Goal: Contribute content

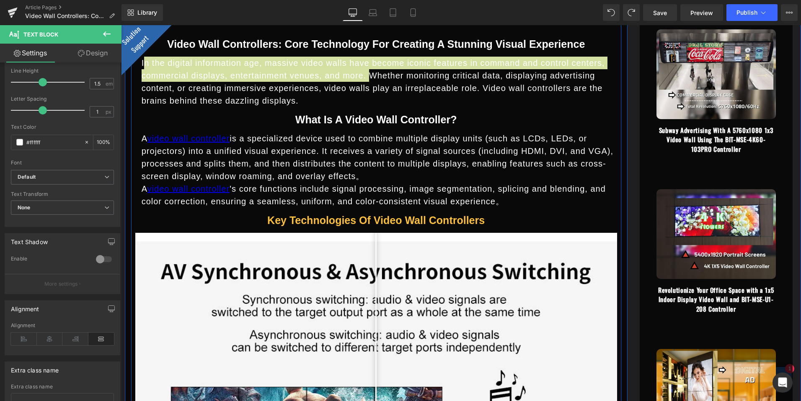
scroll to position [816, 0]
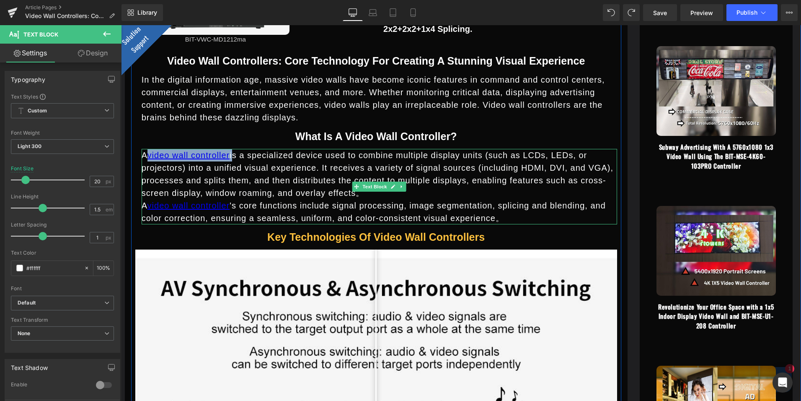
drag, startPoint x: 228, startPoint y: 157, endPoint x: 146, endPoint y: 158, distance: 82.1
click at [146, 158] on p "A video wall controller is a specialized device used to combine multiple displa…" at bounding box center [380, 174] width 476 height 50
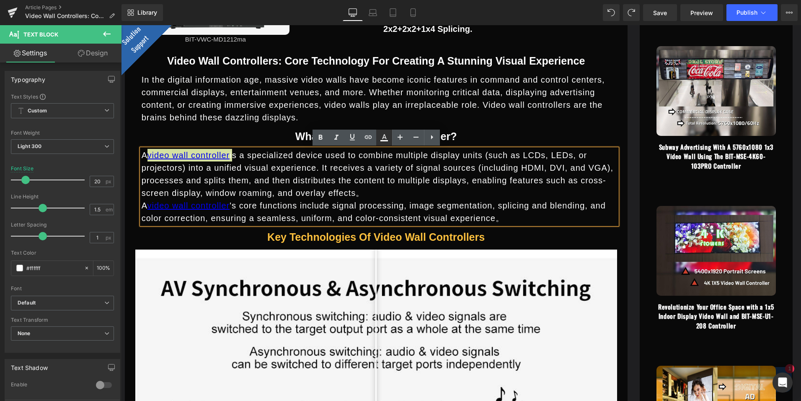
click at [382, 138] on icon at bounding box center [384, 137] width 10 height 10
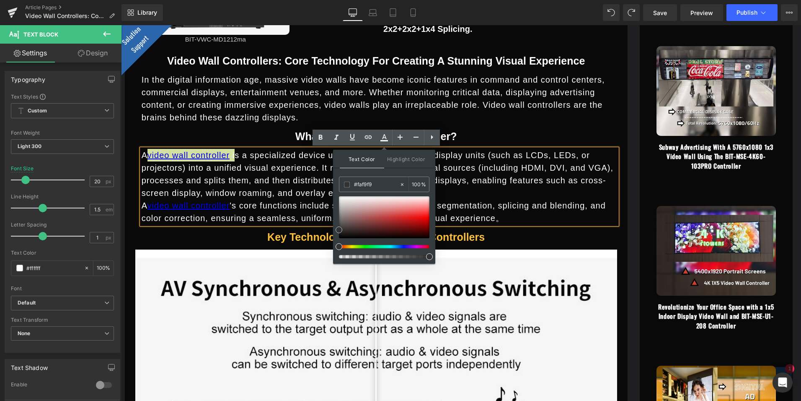
click at [342, 197] on div at bounding box center [384, 217] width 91 height 42
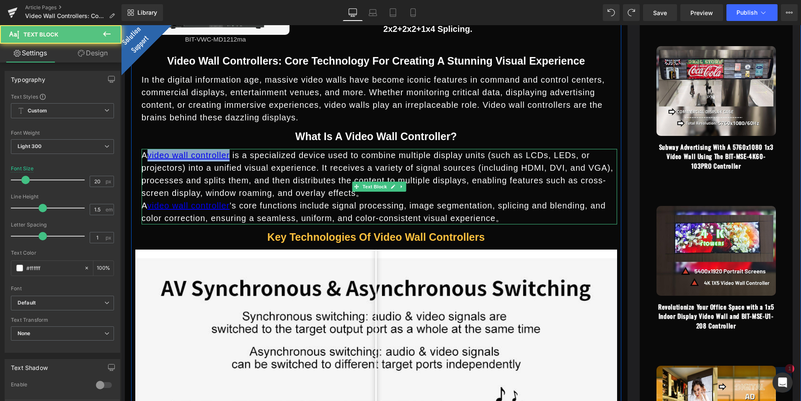
drag, startPoint x: 225, startPoint y: 155, endPoint x: 147, endPoint y: 151, distance: 78.0
click at [148, 151] on link "video wall controller" at bounding box center [189, 154] width 83 height 9
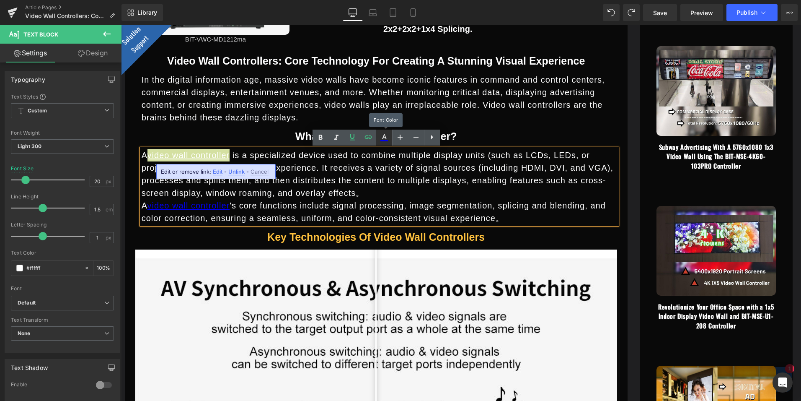
click at [387, 138] on icon at bounding box center [384, 137] width 10 height 10
type input "#ffffff"
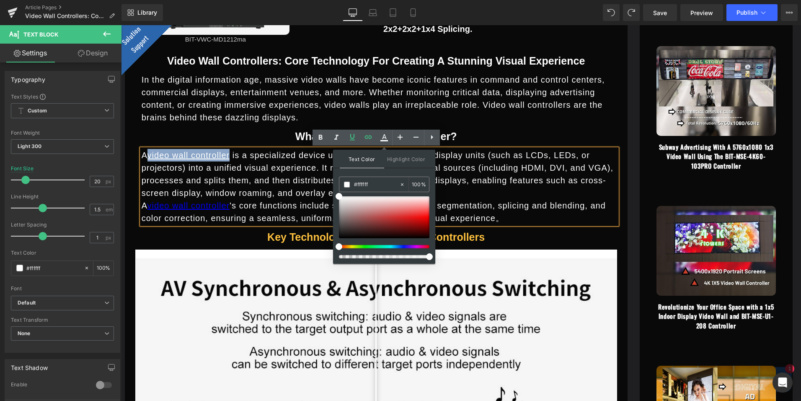
click at [486, 131] on div "What is a Video Wall Controller? Heading" at bounding box center [376, 136] width 482 height 13
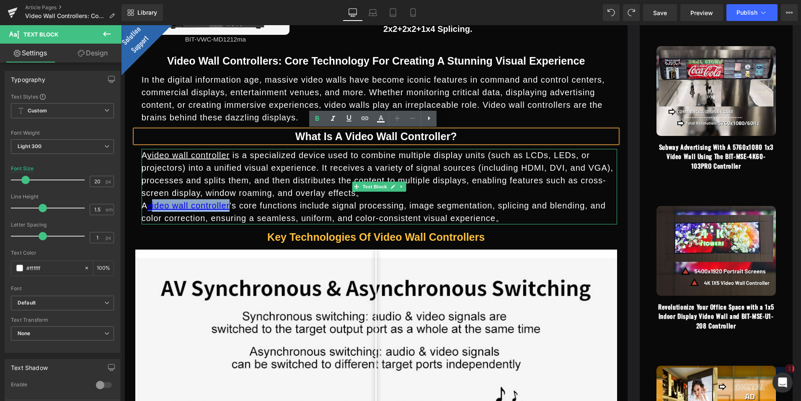
drag, startPoint x: 223, startPoint y: 207, endPoint x: 145, endPoint y: 204, distance: 77.6
click at [148, 204] on link "video wall controller" at bounding box center [189, 205] width 83 height 9
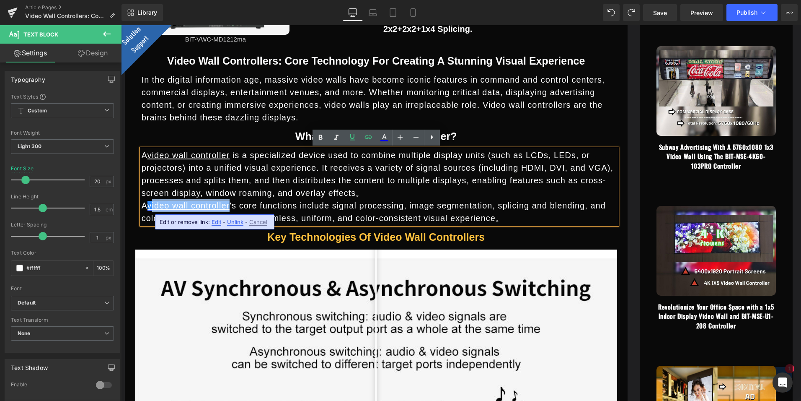
click at [210, 206] on link "video wall controller" at bounding box center [189, 205] width 83 height 9
click at [222, 203] on link "video wall controller" at bounding box center [189, 205] width 83 height 9
drag, startPoint x: 221, startPoint y: 205, endPoint x: 147, endPoint y: 201, distance: 74.3
click at [148, 201] on link "video wall controller" at bounding box center [189, 205] width 83 height 9
click at [387, 138] on icon at bounding box center [384, 137] width 10 height 10
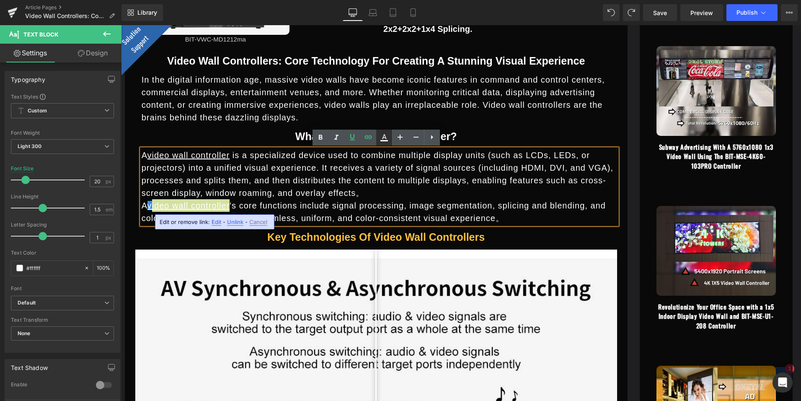
type input "100"
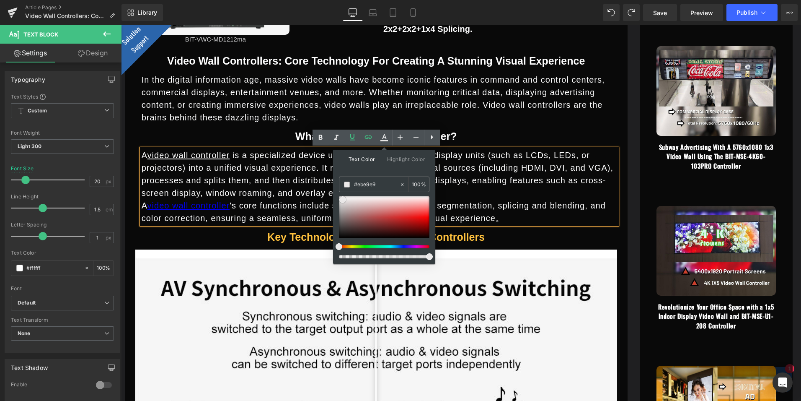
click at [343, 199] on div at bounding box center [384, 217] width 91 height 42
click at [342, 196] on span at bounding box center [342, 199] width 7 height 7
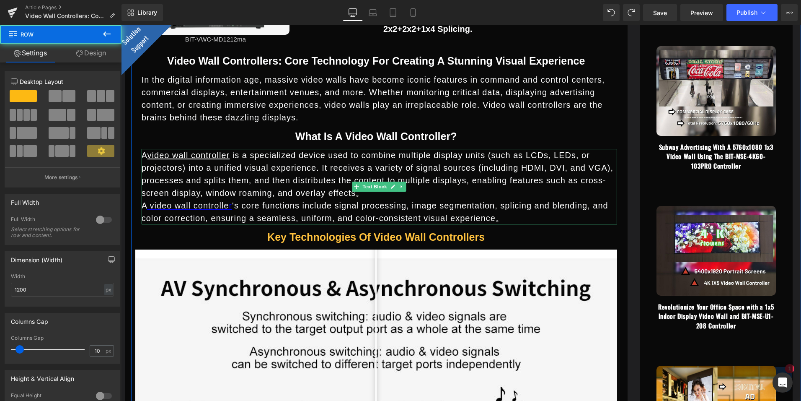
click at [290, 210] on p "A video wall controlle r 's core functions include signal processing, image seg…" at bounding box center [380, 211] width 476 height 25
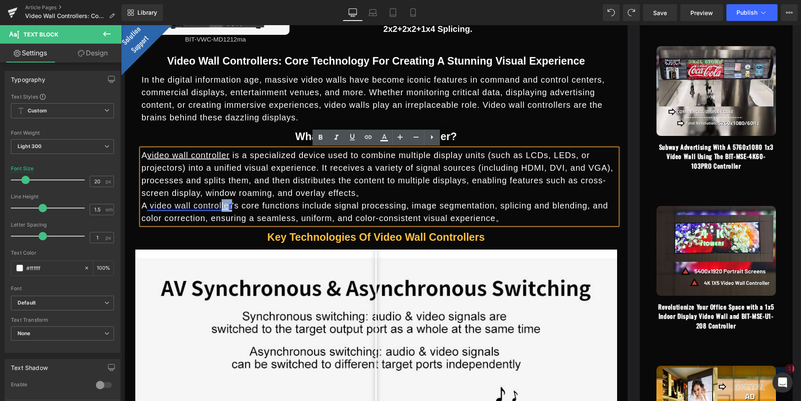
drag, startPoint x: 226, startPoint y: 205, endPoint x: 215, endPoint y: 208, distance: 11.2
click at [215, 208] on p "A video wall controlle r 's core functions include signal processing, image seg…" at bounding box center [380, 211] width 476 height 25
click at [387, 136] on icon at bounding box center [384, 137] width 10 height 10
type input "#0000ee"
type input "100"
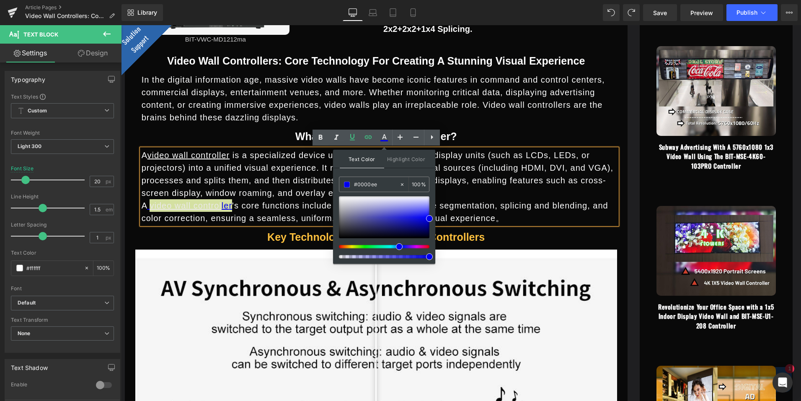
click at [339, 196] on div "#0000ee 100 %" at bounding box center [384, 219] width 91 height 87
type input "#f7f7f7"
click at [340, 197] on div at bounding box center [384, 217] width 91 height 42
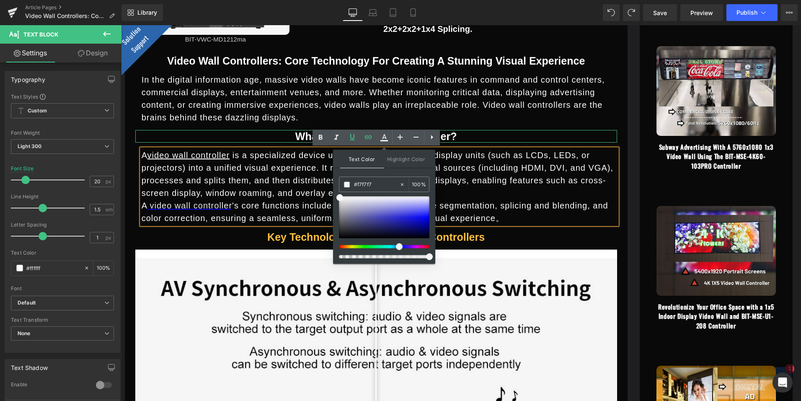
click at [503, 137] on h3 "What is a Video Wall Controller?" at bounding box center [376, 136] width 482 height 13
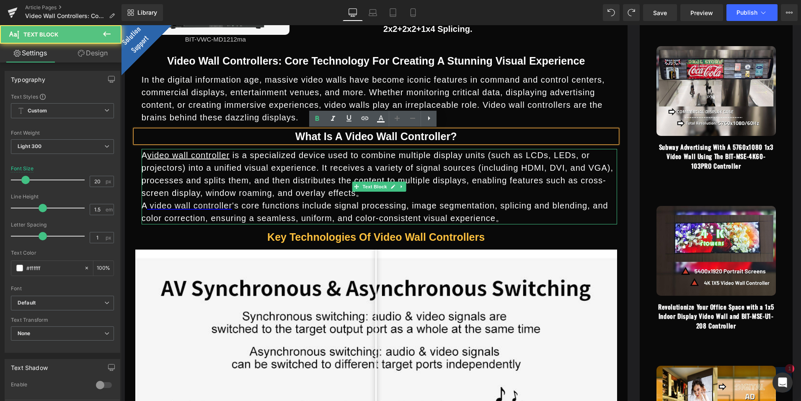
click at [290, 199] on p "A video wall control le r 's core functions include signal processing, image se…" at bounding box center [380, 211] width 476 height 25
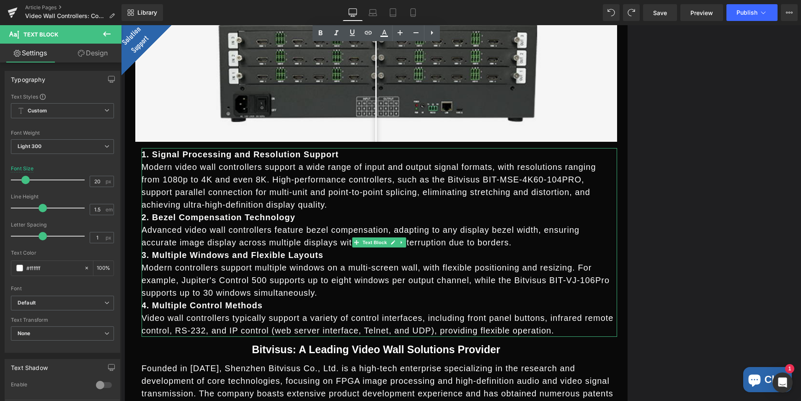
scroll to position [1319, 0]
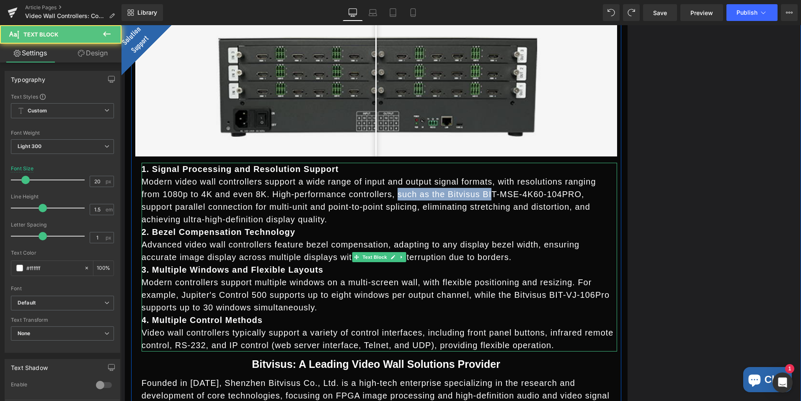
drag, startPoint x: 360, startPoint y: 194, endPoint x: 446, endPoint y: 195, distance: 85.5
click at [446, 195] on p "Modern video wall controllers support a wide range of input and output signal f…" at bounding box center [380, 200] width 476 height 50
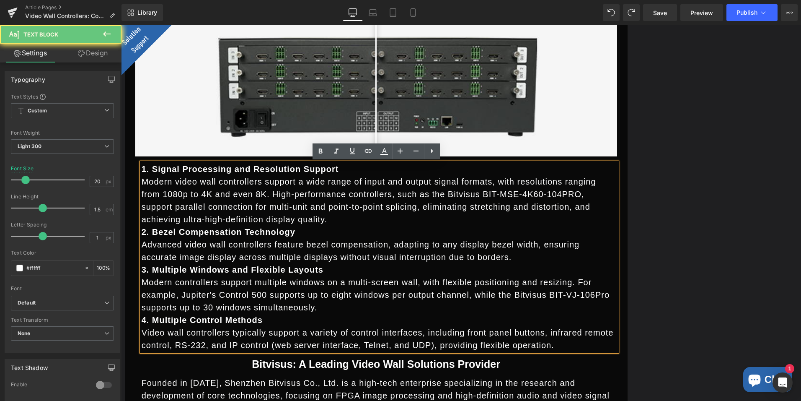
drag, startPoint x: 446, startPoint y: 195, endPoint x: 316, endPoint y: 220, distance: 132.4
click at [316, 221] on p "Modern video wall controllers support a wide range of input and output signal f…" at bounding box center [380, 200] width 476 height 50
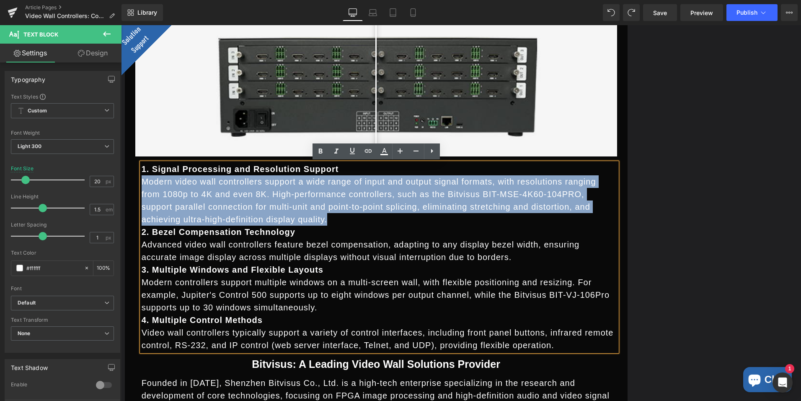
drag, startPoint x: 253, startPoint y: 222, endPoint x: 140, endPoint y: 182, distance: 119.2
click at [142, 182] on p "Modern video wall controllers support a wide range of input and output signal f…" at bounding box center [380, 200] width 476 height 50
drag, startPoint x: 141, startPoint y: 182, endPoint x: 169, endPoint y: 187, distance: 28.5
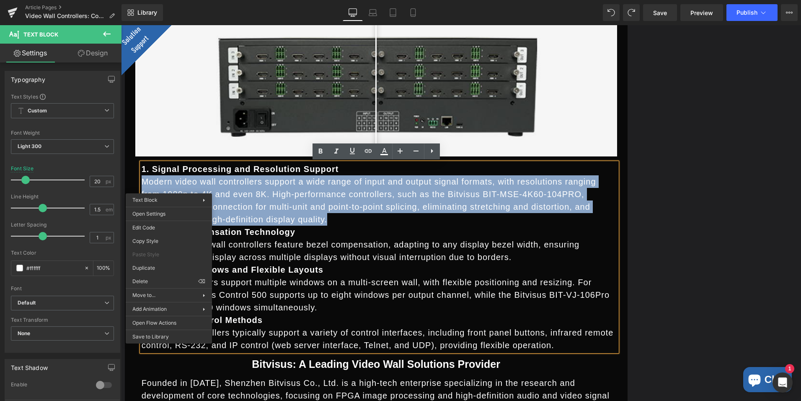
click at [355, 203] on p "Modern video wall controllers support a wide range of input and output signal f…" at bounding box center [380, 200] width 476 height 50
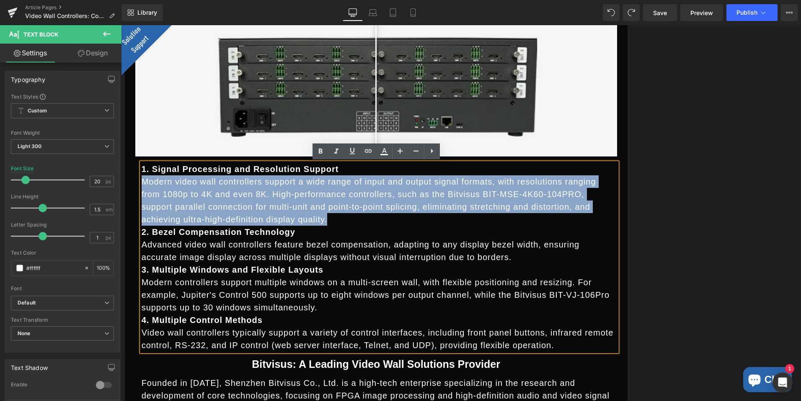
drag, startPoint x: 240, startPoint y: 218, endPoint x: 135, endPoint y: 184, distance: 110.7
click at [135, 184] on div "Image BIT-VWC-MD1212ma Text Block Icon Supports 12-channel 4K60 HDMI2.0 input, …" at bounding box center [376, 120] width 490 height 1436
copy p "Modern video wall controllers support a wide range of input and output signal f…"
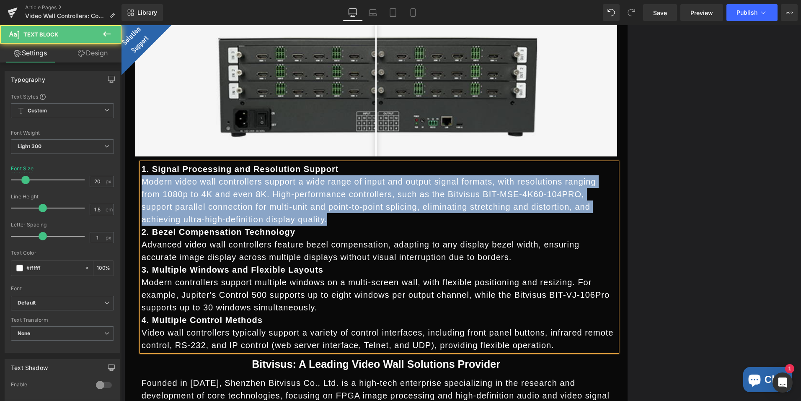
click at [223, 209] on p "Modern video wall controllers support a wide range of input and output signal f…" at bounding box center [380, 200] width 476 height 50
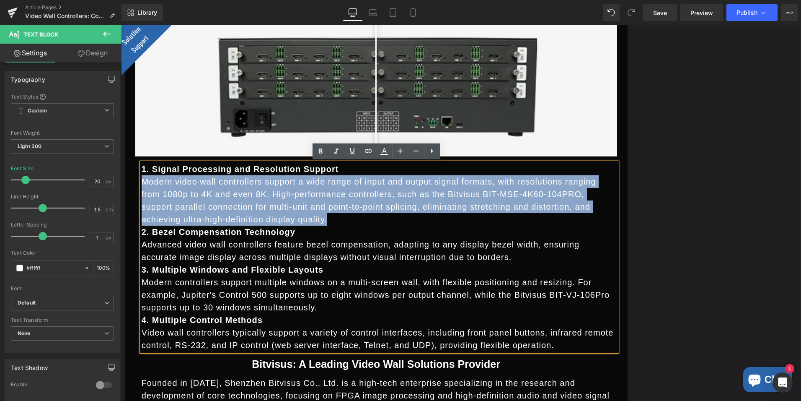
drag, startPoint x: 240, startPoint y: 221, endPoint x: 131, endPoint y: 181, distance: 115.8
click at [131, 181] on div "Image BIT-VWC-MD1212ma Text Block Icon Supports 12-channel 4K60 HDMI2.0 input, …" at bounding box center [376, 120] width 490 height 1436
drag, startPoint x: 131, startPoint y: 181, endPoint x: 186, endPoint y: 191, distance: 56.3
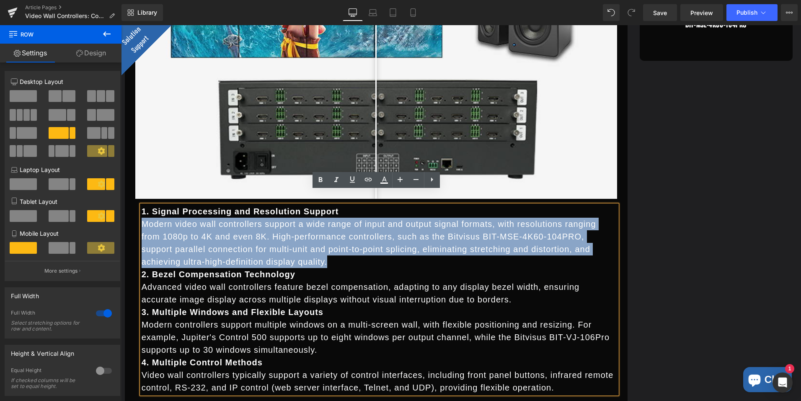
scroll to position [1273, 0]
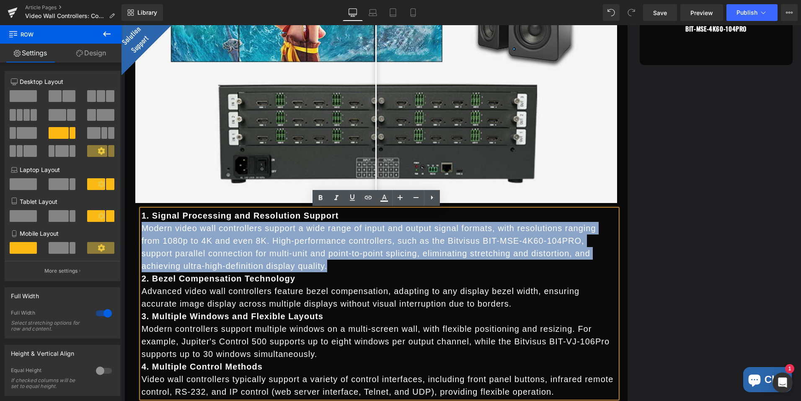
click at [241, 266] on p "Modern video wall controllers support a wide range of input and output signal f…" at bounding box center [380, 247] width 476 height 50
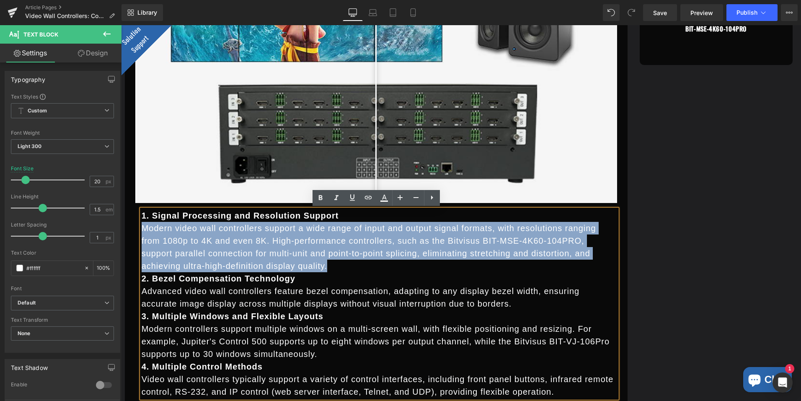
drag, startPoint x: 242, startPoint y: 269, endPoint x: 135, endPoint y: 229, distance: 114.4
click at [135, 229] on div "Image BIT-VWC-MD1212ma Text Block Icon Supports 12-channel 4K60 HDMI2.0 input, …" at bounding box center [376, 167] width 490 height 1436
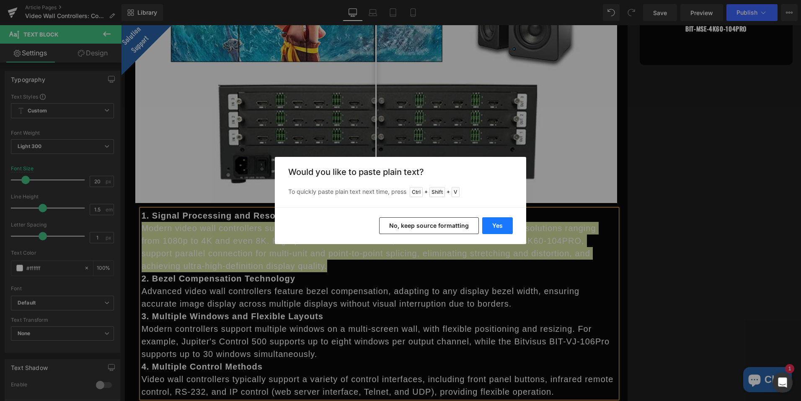
click at [501, 227] on button "Yes" at bounding box center [497, 225] width 31 height 17
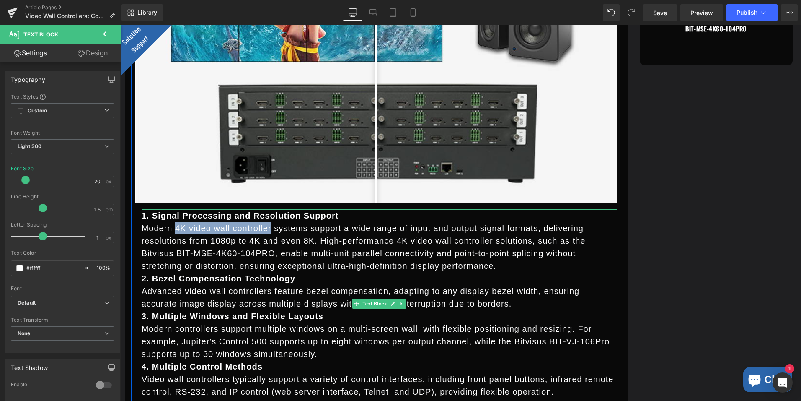
drag, startPoint x: 171, startPoint y: 230, endPoint x: 264, endPoint y: 225, distance: 93.6
click at [264, 225] on p "Modern 4K video wall controller systems support a wide range of input and outpu…" at bounding box center [380, 247] width 476 height 50
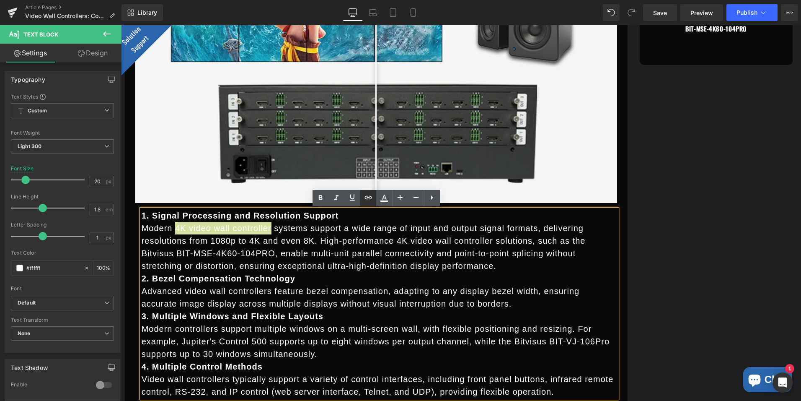
click at [367, 197] on icon at bounding box center [368, 196] width 7 height 3
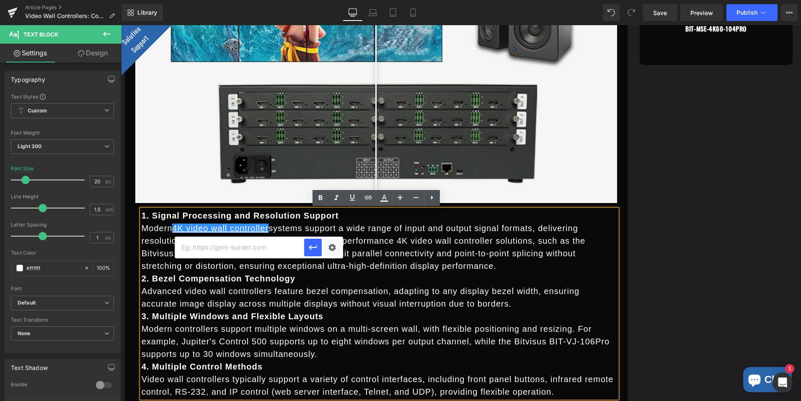
click at [256, 247] on input "text" at bounding box center [239, 247] width 129 height 21
paste input "[URL][DOMAIN_NAME]"
type input "[URL][DOMAIN_NAME]"
click at [332, 0] on div "Text Color Highlight Color rgba(247, 247, 247, 1) #f7f7f7 100 % transparent tra…" at bounding box center [400, 0] width 801 height 0
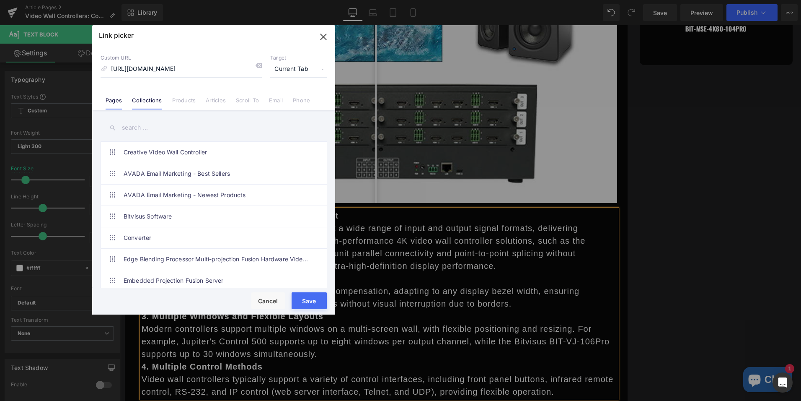
scroll to position [0, 0]
click at [306, 297] on button "Save" at bounding box center [309, 300] width 35 height 17
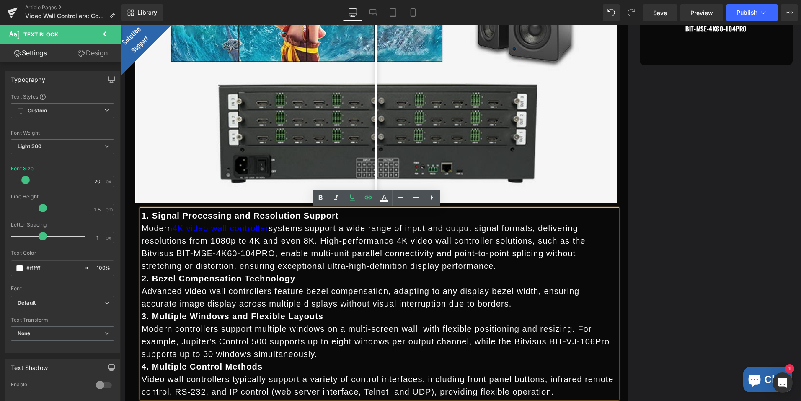
click at [304, 253] on p "Modern 4K video wall controller systems support a wide range of input and outpu…" at bounding box center [380, 247] width 476 height 50
drag, startPoint x: 266, startPoint y: 229, endPoint x: 171, endPoint y: 232, distance: 94.7
click at [171, 232] on p "Modern 4K video wall controller systems support a wide range of input and outpu…" at bounding box center [380, 247] width 476 height 50
click at [384, 198] on icon at bounding box center [384, 196] width 5 height 5
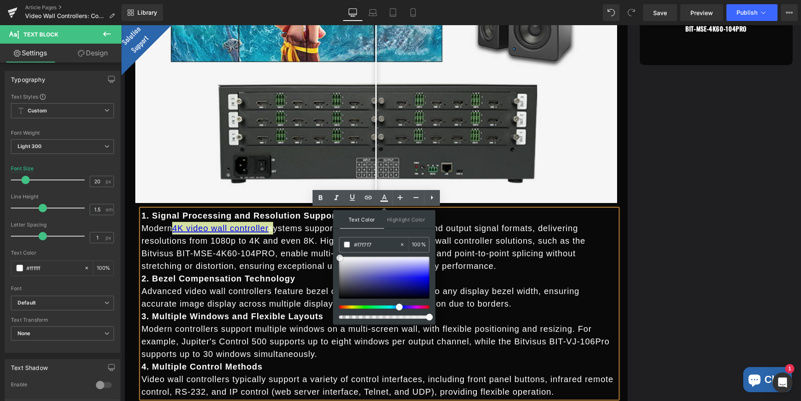
click at [341, 258] on span at bounding box center [340, 257] width 7 height 7
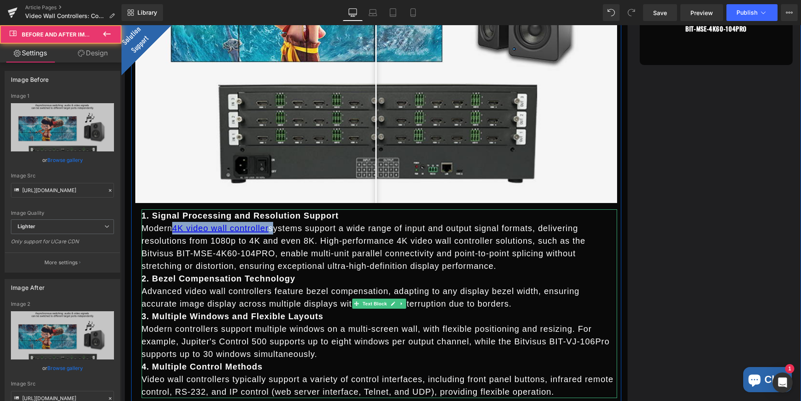
click at [292, 247] on p "Modern 4K video wall controller systems support a wide range of input and outpu…" at bounding box center [380, 247] width 476 height 50
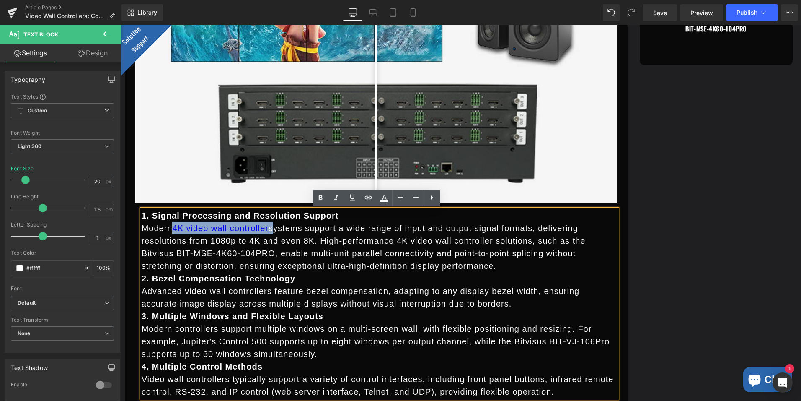
drag, startPoint x: 177, startPoint y: 227, endPoint x: 264, endPoint y: 222, distance: 87.7
click at [264, 222] on p "Modern 4K video wall controller systems support a wide range of input and outpu…" at bounding box center [380, 247] width 476 height 50
click at [380, 197] on icon at bounding box center [384, 198] width 10 height 10
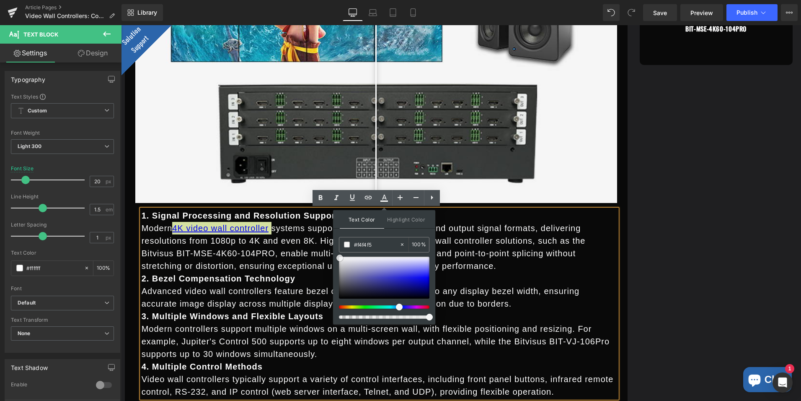
click at [343, 258] on div at bounding box center [384, 277] width 91 height 42
click at [342, 258] on span at bounding box center [343, 258] width 7 height 7
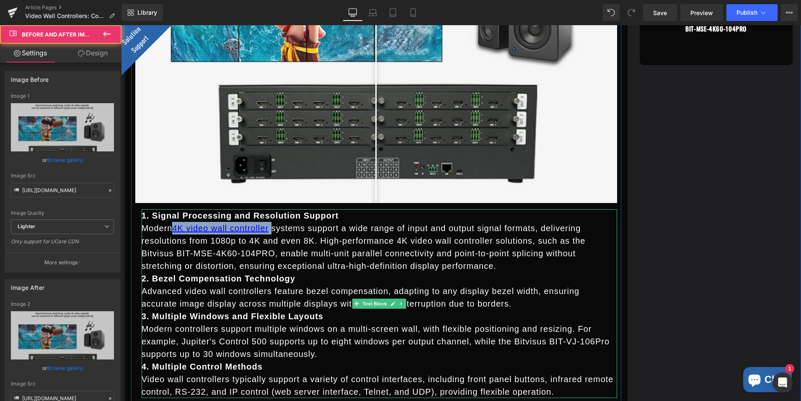
click at [258, 238] on p "Modern 4K video wall controller systems support a wide range of input and outpu…" at bounding box center [380, 247] width 476 height 50
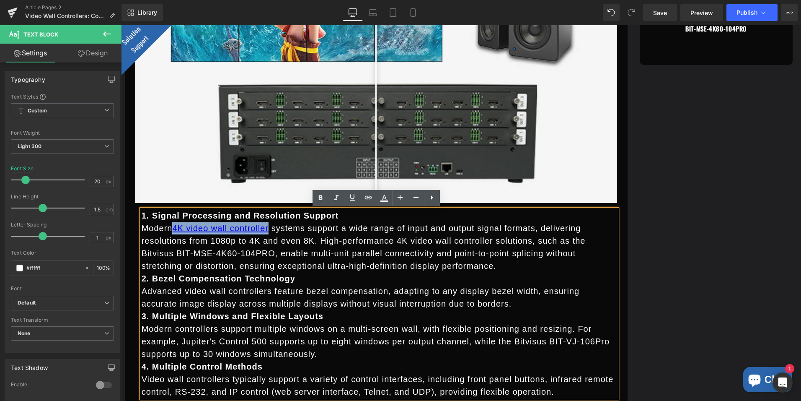
drag, startPoint x: 263, startPoint y: 230, endPoint x: 173, endPoint y: 230, distance: 89.7
click at [173, 230] on span "4K video wall controller" at bounding box center [221, 227] width 99 height 9
click at [382, 200] on icon at bounding box center [384, 198] width 10 height 10
type input "#0000ee"
type input "100"
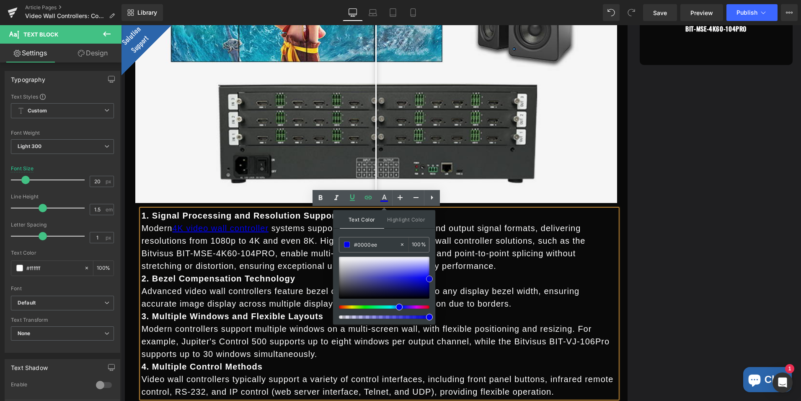
type input "#f1f1f2"
click at [340, 259] on div at bounding box center [384, 277] width 91 height 42
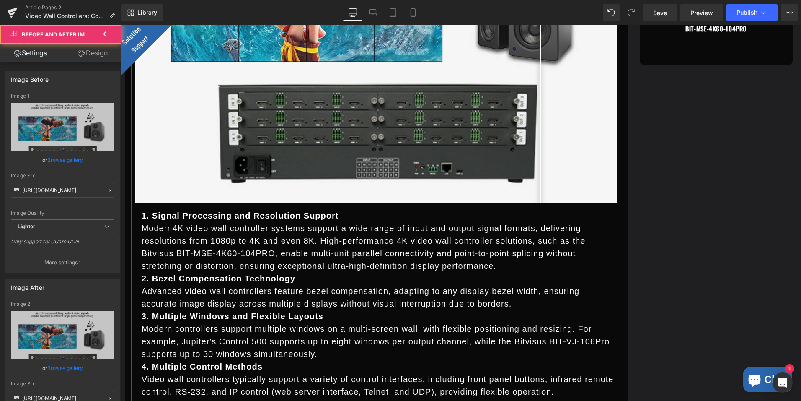
click at [344, 243] on p "Modern 4K video wall controller systems support a wide range of input and outpu…" at bounding box center [380, 247] width 476 height 50
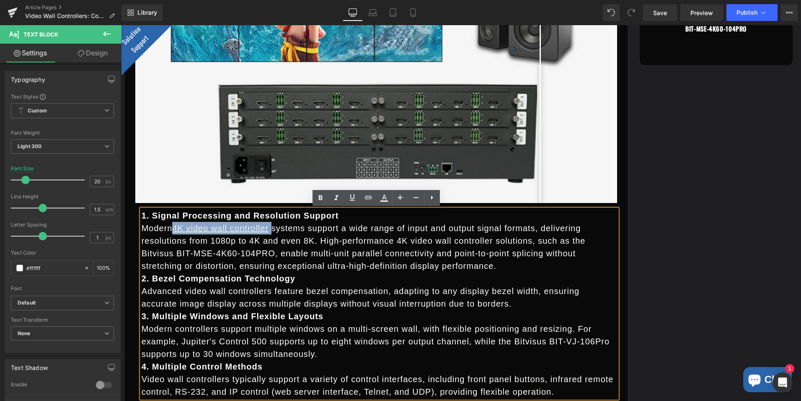
drag, startPoint x: 265, startPoint y: 228, endPoint x: 169, endPoint y: 228, distance: 96.0
click at [169, 228] on p "Modern 4K video wall controller systems support a wide range of input and outpu…" at bounding box center [380, 247] width 476 height 50
click at [350, 198] on icon at bounding box center [352, 197] width 10 height 10
click at [359, 252] on p "Modern 4K video wall controller systems support a wide range of input and outpu…" at bounding box center [380, 247] width 476 height 50
drag, startPoint x: 264, startPoint y: 228, endPoint x: 167, endPoint y: 226, distance: 96.8
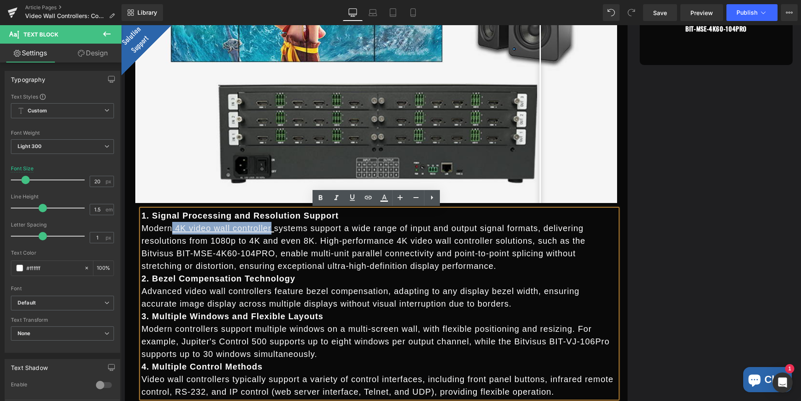
click at [167, 226] on p "Modern 4K video wall controller systems support a wide range of input and outpu…" at bounding box center [380, 247] width 476 height 50
click at [351, 199] on icon at bounding box center [352, 197] width 5 height 6
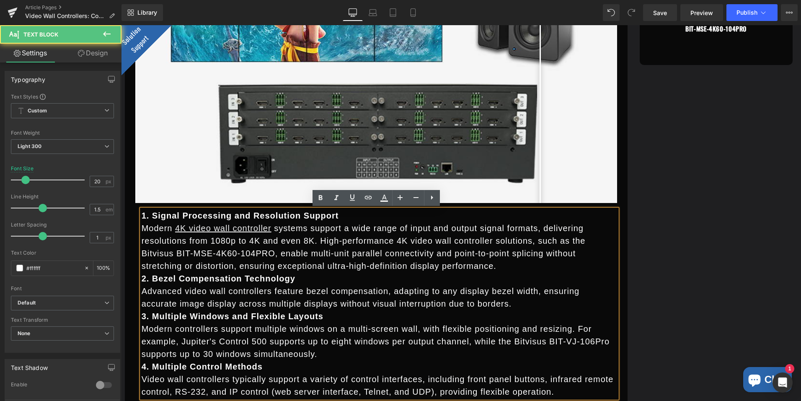
click at [357, 254] on p "Modern 4K video wall controller systems support a wide range of input and outpu…" at bounding box center [380, 247] width 476 height 50
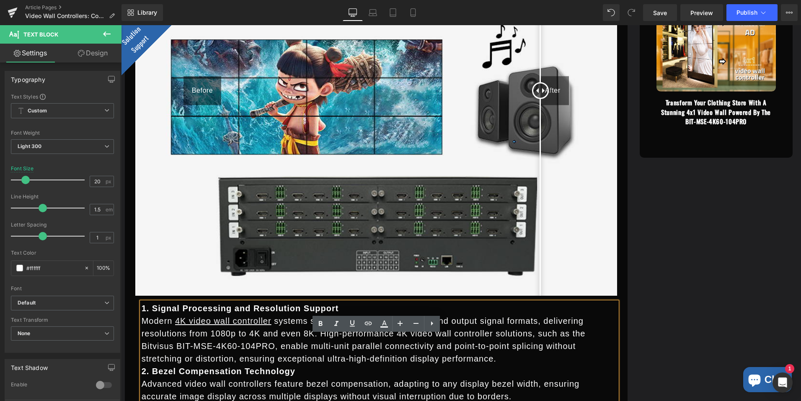
scroll to position [1231, 0]
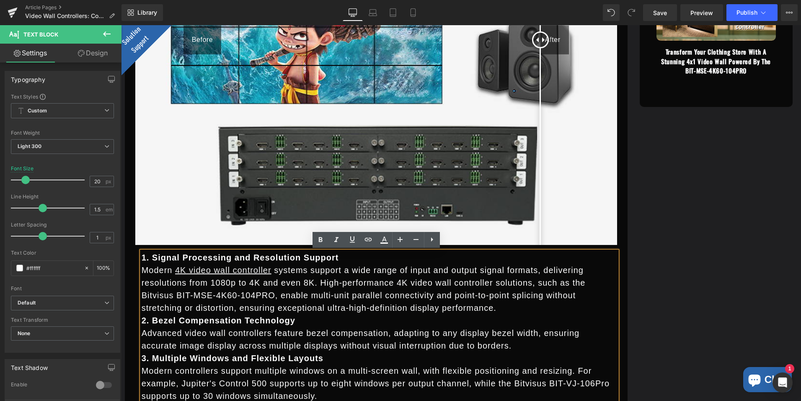
click at [334, 280] on p "Modern 4K video wall controller systems support a wide range of input and outpu…" at bounding box center [380, 289] width 476 height 50
drag, startPoint x: 545, startPoint y: 282, endPoint x: 167, endPoint y: 295, distance: 378.6
click at [167, 295] on p "Modern 4K video wall controller systems support a wide range of input and outpu…" at bounding box center [380, 289] width 476 height 50
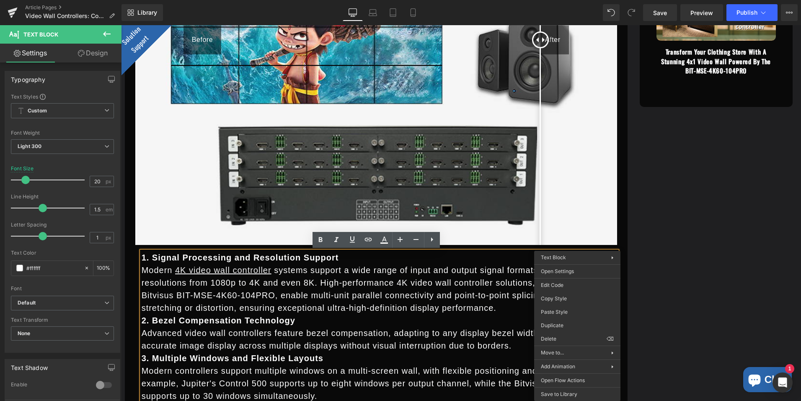
click at [493, 285] on p "Modern 4K video wall controller systems support a wide range of input and outpu…" at bounding box center [380, 289] width 476 height 50
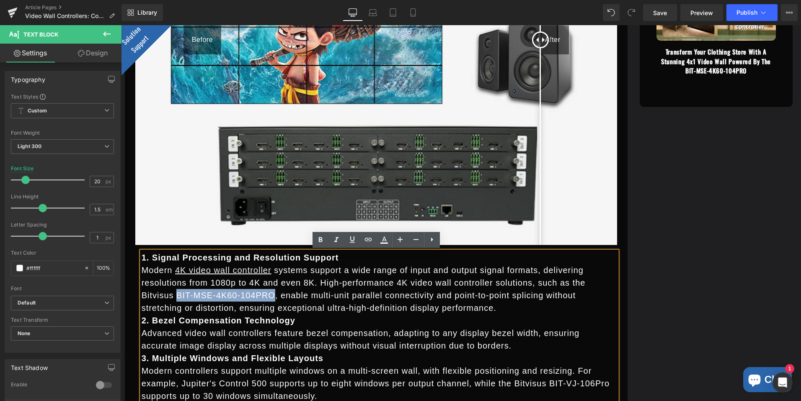
drag, startPoint x: 548, startPoint y: 282, endPoint x: 168, endPoint y: 293, distance: 380.3
click at [168, 293] on p "Modern 4K video wall controller systems support a wide range of input and outpu…" at bounding box center [380, 289] width 476 height 50
copy p "BIT-MSE-4K60-104PRO"
click at [570, 277] on p "Modern 4K video wall controller systems support a wide range of input and outpu…" at bounding box center [380, 289] width 476 height 50
drag, startPoint x: 548, startPoint y: 282, endPoint x: 167, endPoint y: 300, distance: 381.8
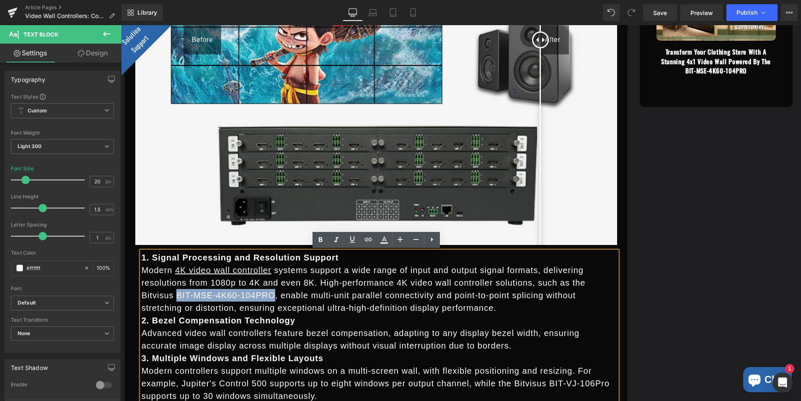
click at [167, 300] on p "Modern 4K video wall controller systems support a wide range of input and outpu…" at bounding box center [380, 289] width 476 height 50
click at [368, 239] on icon at bounding box center [368, 238] width 7 height 3
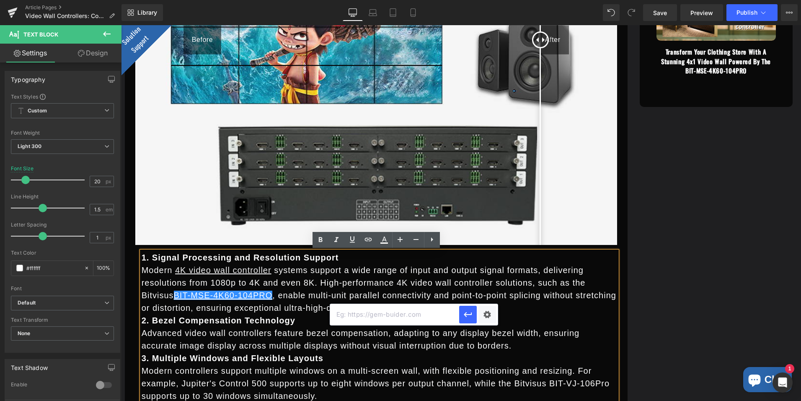
click at [434, 317] on input "text" at bounding box center [394, 314] width 129 height 21
paste input "[URL][DOMAIN_NAME]"
type input "[URL][DOMAIN_NAME]"
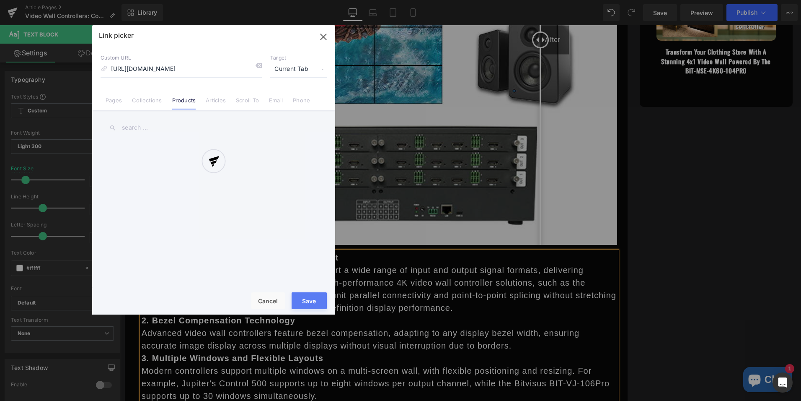
click at [487, 0] on div "Text Color Highlight Color rgba(241, 241, 242, 1) #f1f1f2 100 % transparent tra…" at bounding box center [400, 0] width 801 height 0
click at [306, 303] on div at bounding box center [213, 169] width 243 height 289
click at [324, 32] on div at bounding box center [213, 169] width 243 height 289
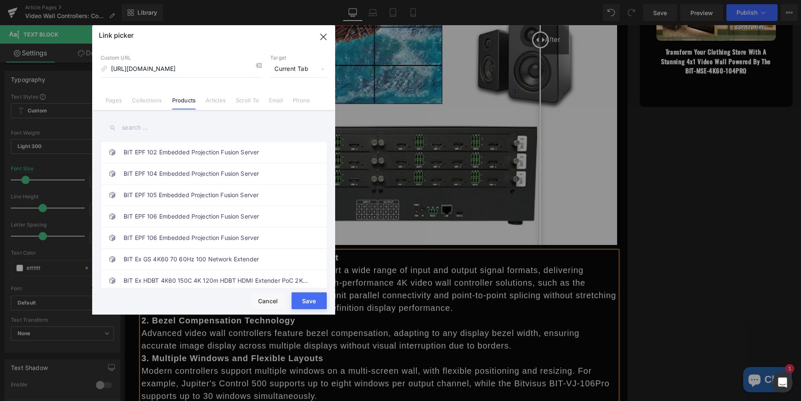
drag, startPoint x: 309, startPoint y: 300, endPoint x: 188, endPoint y: 276, distance: 123.2
click at [309, 300] on button "Save" at bounding box center [309, 300] width 35 height 17
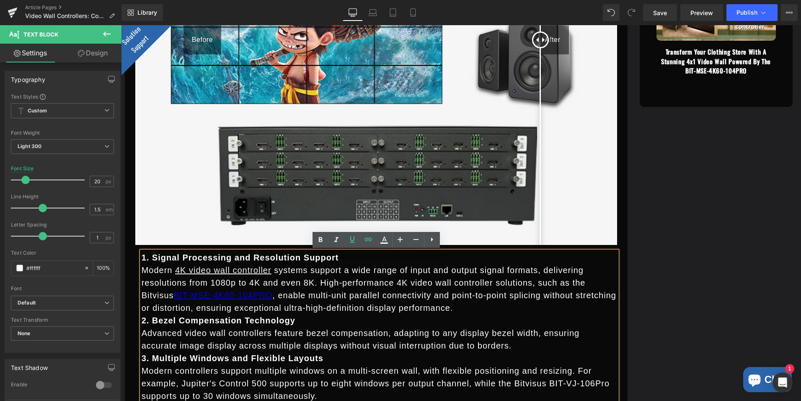
click at [431, 300] on p "Modern 4K video wall controller systems support a wide range of input and outpu…" at bounding box center [380, 289] width 476 height 50
drag, startPoint x: 547, startPoint y: 279, endPoint x: 165, endPoint y: 294, distance: 382.1
click at [174, 294] on link "BIT-MSE-4K60-104PRO" at bounding box center [223, 294] width 99 height 9
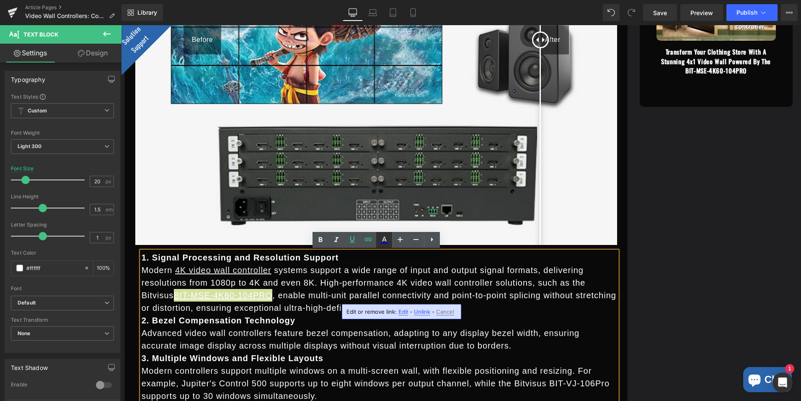
click at [387, 240] on icon at bounding box center [384, 240] width 10 height 10
type input "#ffffff"
type input "100"
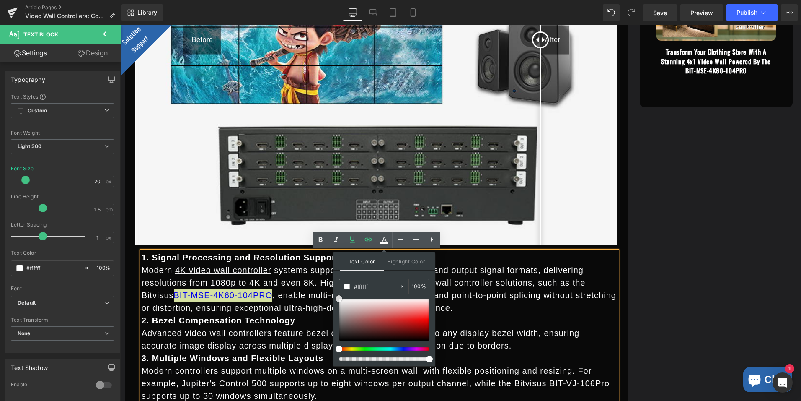
type input "#f5f4f4"
click at [343, 300] on div at bounding box center [384, 319] width 91 height 42
click at [341, 300] on span at bounding box center [343, 300] width 7 height 7
click at [476, 232] on img at bounding box center [376, 40] width 482 height 410
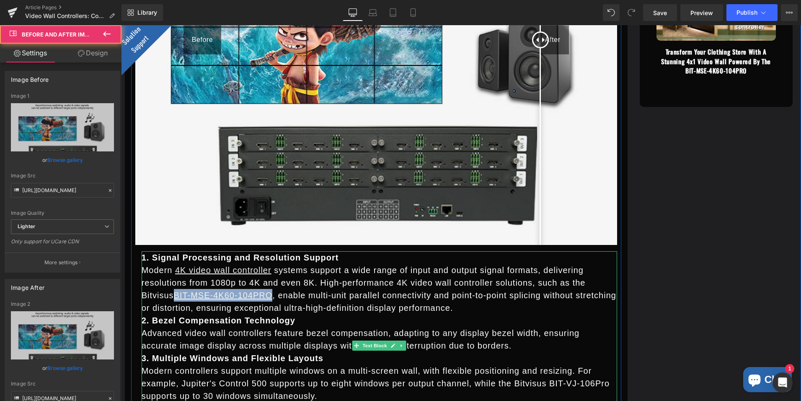
click at [389, 298] on p "Modern 4K video wall controller systems support a wide range of input and outpu…" at bounding box center [380, 289] width 476 height 50
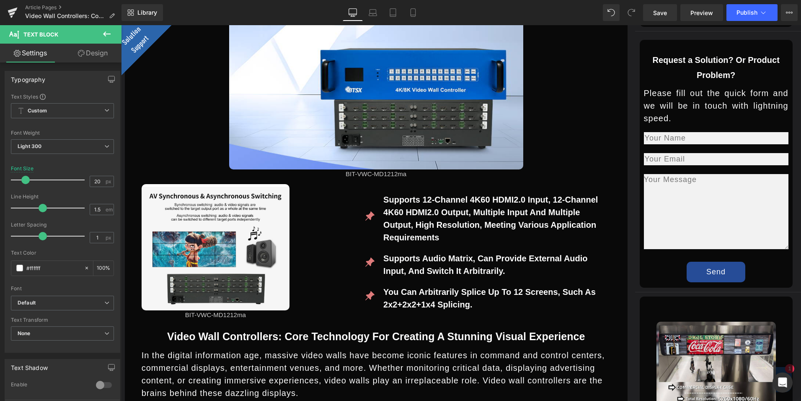
scroll to position [560, 0]
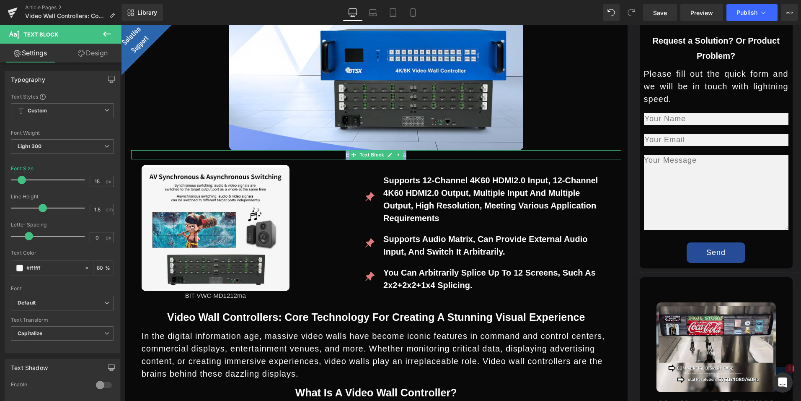
drag, startPoint x: 334, startPoint y: 155, endPoint x: 407, endPoint y: 153, distance: 72.1
click at [407, 153] on p "BIT-VWC-MD1212ma" at bounding box center [376, 155] width 490 height 10
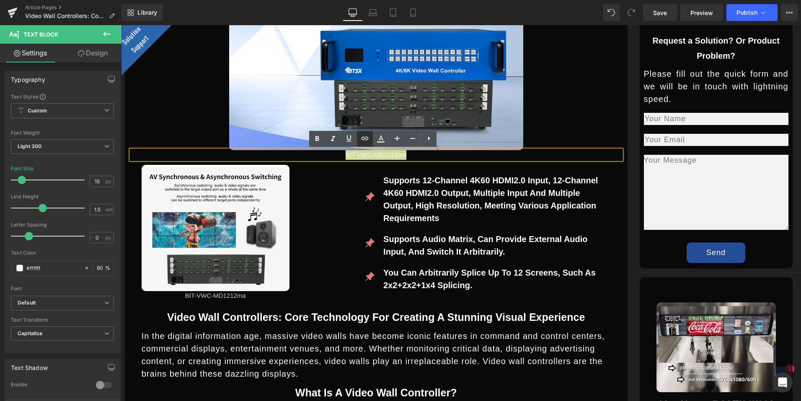
click at [364, 141] on icon at bounding box center [365, 138] width 10 height 10
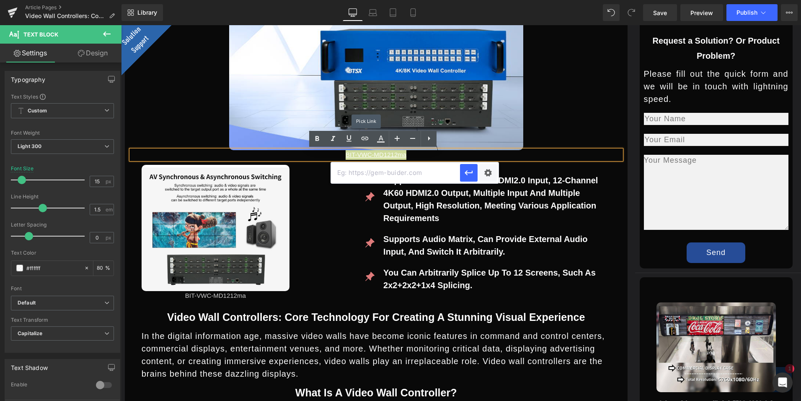
scroll to position [0, 0]
drag, startPoint x: 431, startPoint y: 171, endPoint x: 357, endPoint y: 167, distance: 74.3
click at [346, 169] on input "text" at bounding box center [395, 172] width 129 height 21
paste input "[URL][DOMAIN_NAME]"
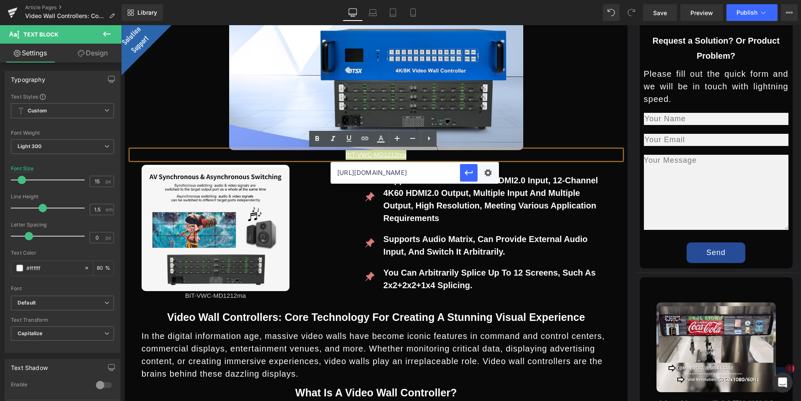
type input "[URL][DOMAIN_NAME]"
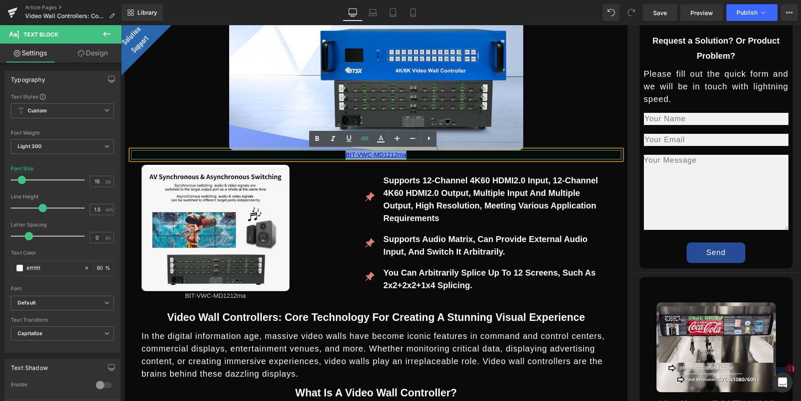
click at [426, 155] on p "BIT-VWC-MD1212ma" at bounding box center [376, 155] width 490 height 10
drag, startPoint x: 408, startPoint y: 156, endPoint x: 339, endPoint y: 158, distance: 68.3
click at [339, 158] on p "BIT-VWC-MD1212ma" at bounding box center [376, 155] width 490 height 10
click at [381, 141] on icon at bounding box center [381, 141] width 8 height 1
type input "#0000ee"
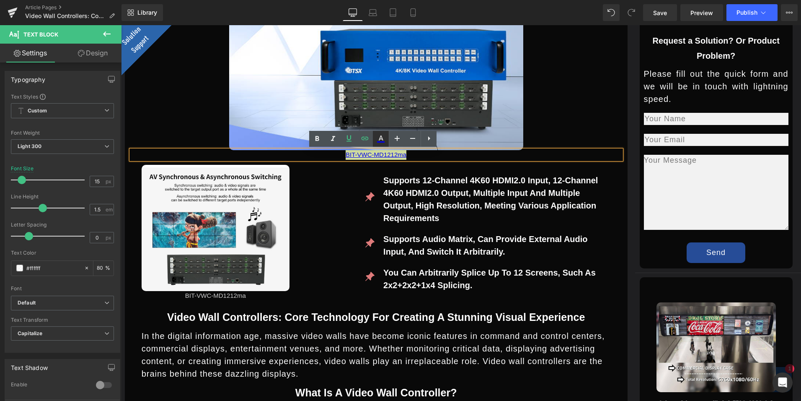
type input "100"
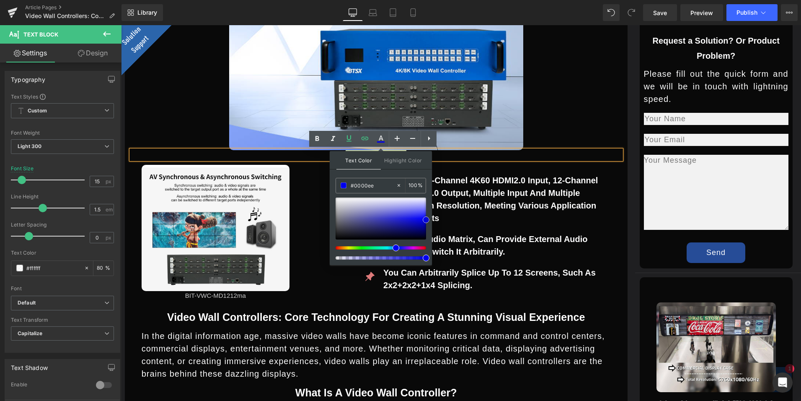
type input "#f4f4f4"
click at [337, 199] on div at bounding box center [381, 218] width 91 height 42
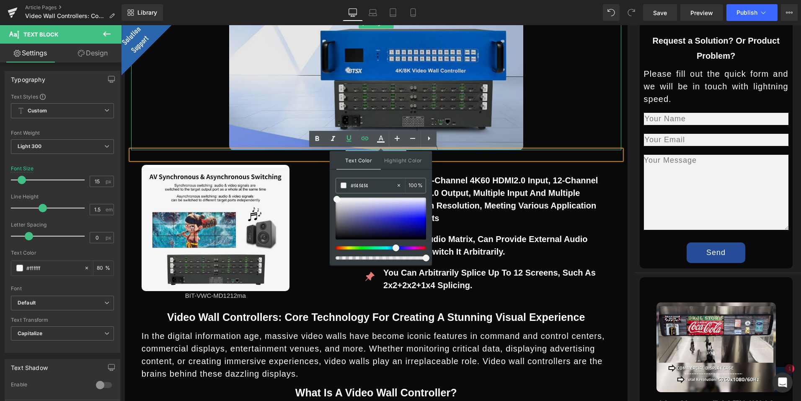
click at [506, 136] on img at bounding box center [376, 23] width 294 height 253
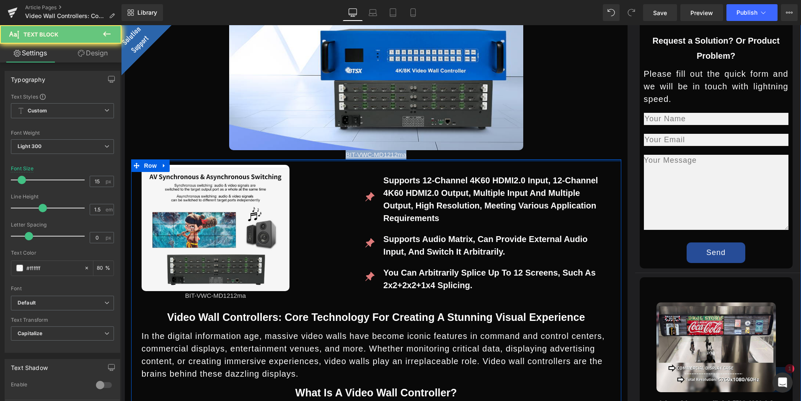
click at [421, 156] on p "BIT-VWC-MD1212ma" at bounding box center [376, 155] width 490 height 10
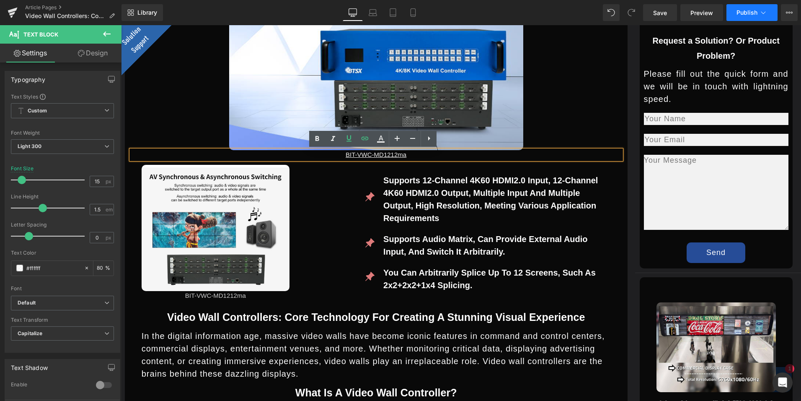
click at [746, 9] on span "Publish" at bounding box center [747, 12] width 21 height 7
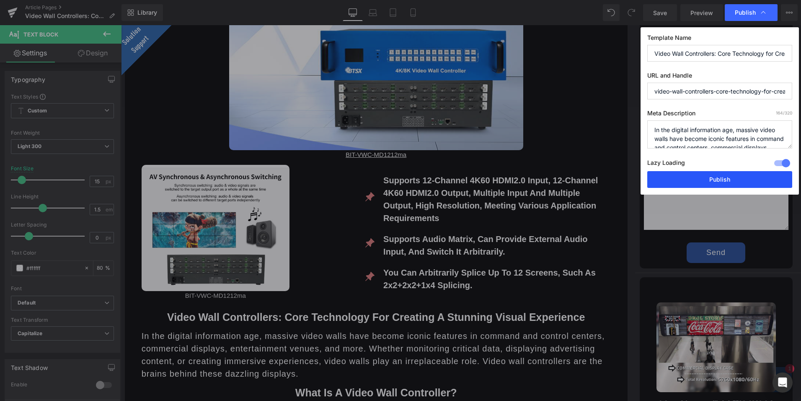
click at [710, 179] on button "Publish" at bounding box center [719, 179] width 145 height 17
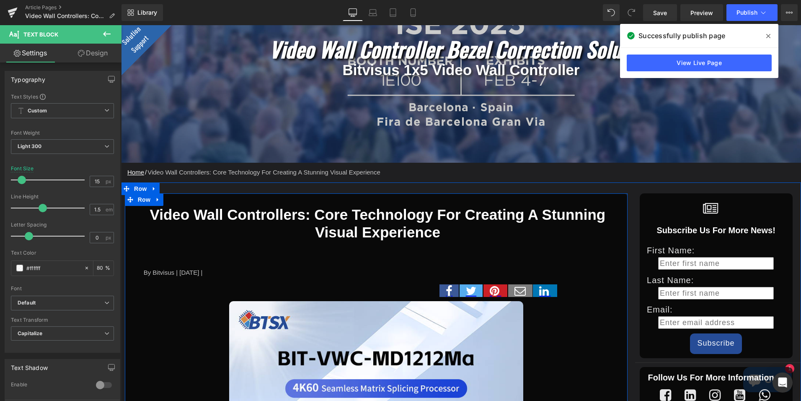
scroll to position [141, 0]
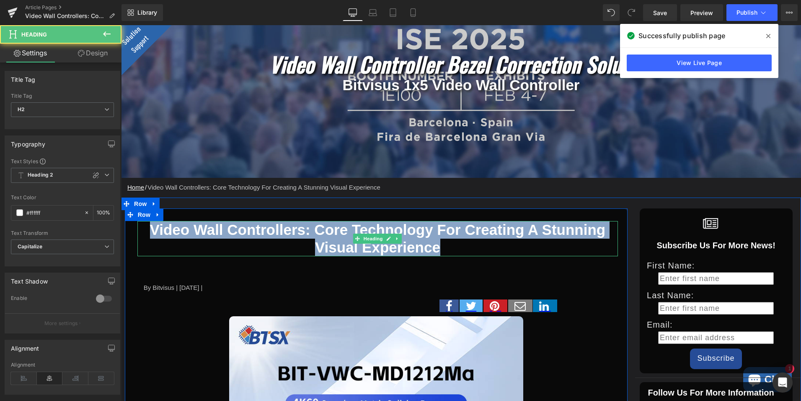
drag, startPoint x: 377, startPoint y: 246, endPoint x: 154, endPoint y: 229, distance: 224.0
click at [153, 229] on h2 "Video Wall Controllers: Core Technology for Creating a Stunning Visual Experien…" at bounding box center [377, 238] width 481 height 35
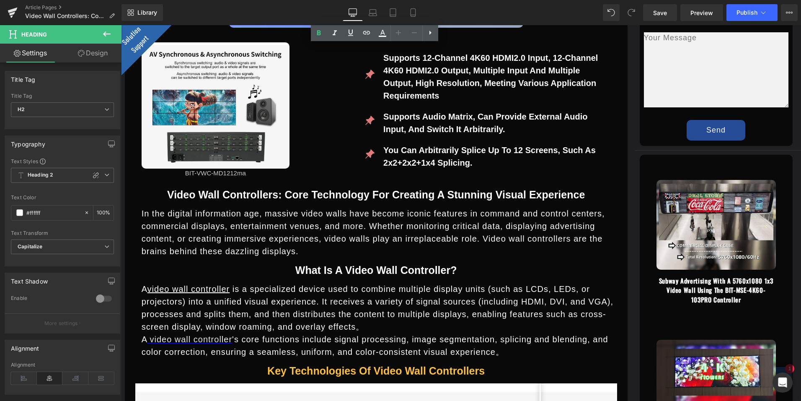
scroll to position [686, 0]
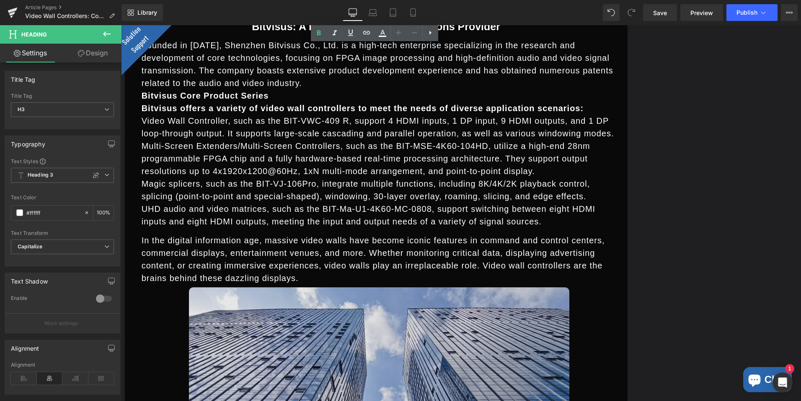
drag, startPoint x: 166, startPoint y: 191, endPoint x: 428, endPoint y: 291, distance: 280.8
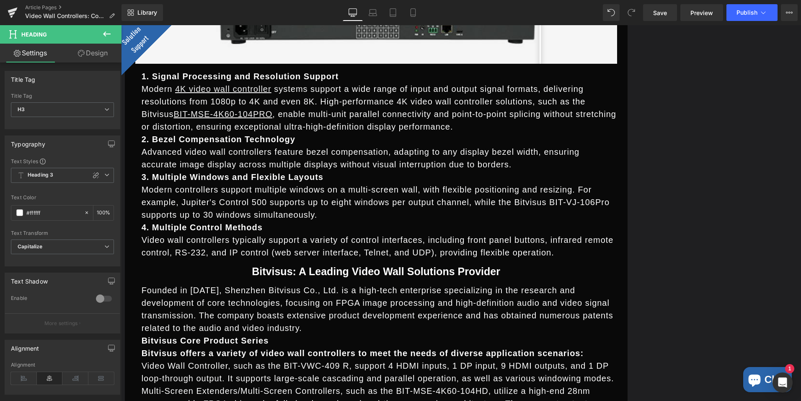
scroll to position [1363, 0]
